Goal: Check status: Check status

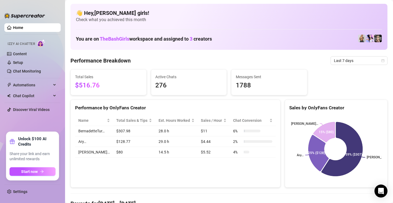
scroll to position [34, 0]
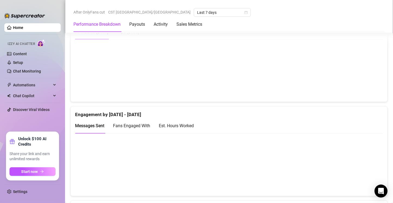
scroll to position [291, 0]
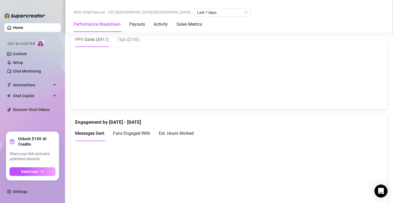
click at [170, 135] on div "Est. Hours Worked" at bounding box center [176, 133] width 35 height 7
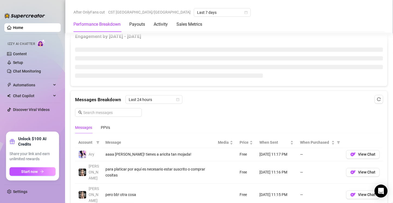
scroll to position [365, 0]
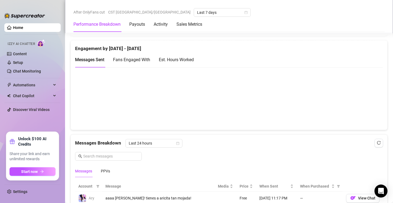
click at [187, 61] on div "Est. Hours Worked" at bounding box center [176, 59] width 35 height 7
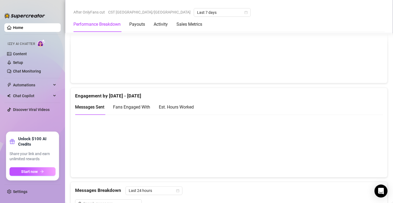
scroll to position [318, 0]
click at [184, 109] on div "Est. Hours Worked" at bounding box center [176, 106] width 35 height 7
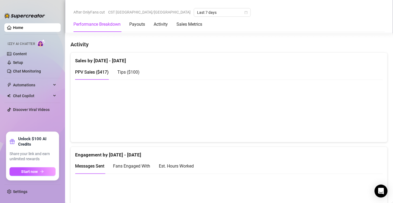
scroll to position [292, 0]
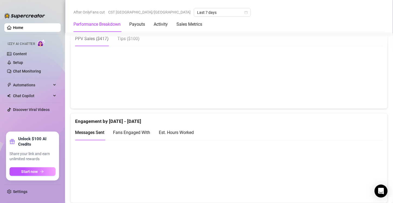
click at [184, 132] on div "Est. Hours Worked" at bounding box center [176, 132] width 35 height 7
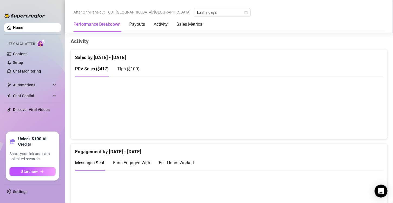
scroll to position [300, 0]
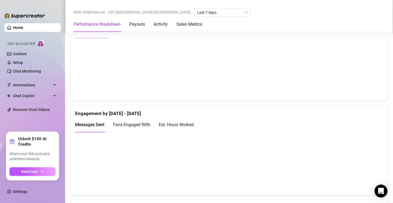
click at [175, 125] on div "Est. Hours Worked" at bounding box center [176, 124] width 35 height 7
